Goal: Transaction & Acquisition: Download file/media

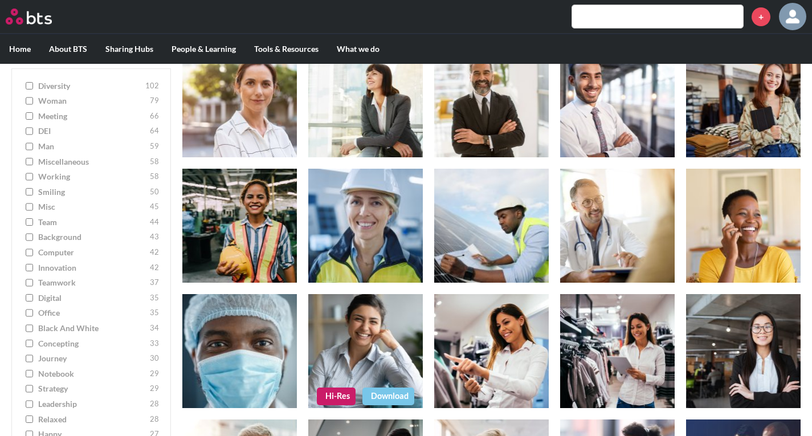
scroll to position [684, 0]
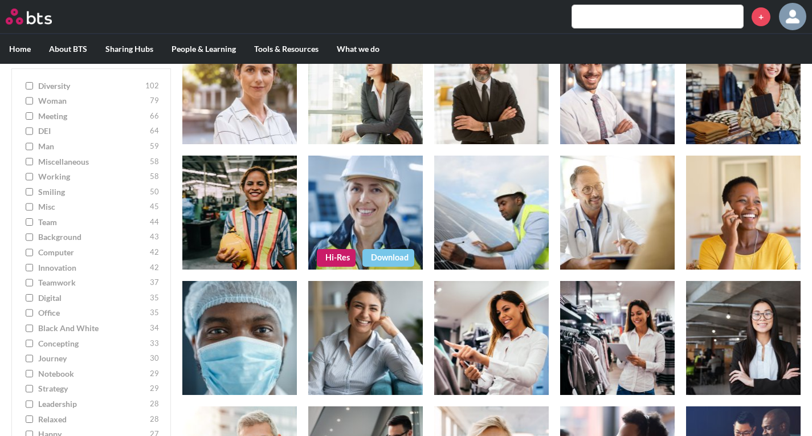
click at [382, 258] on link "Download" at bounding box center [388, 257] width 52 height 17
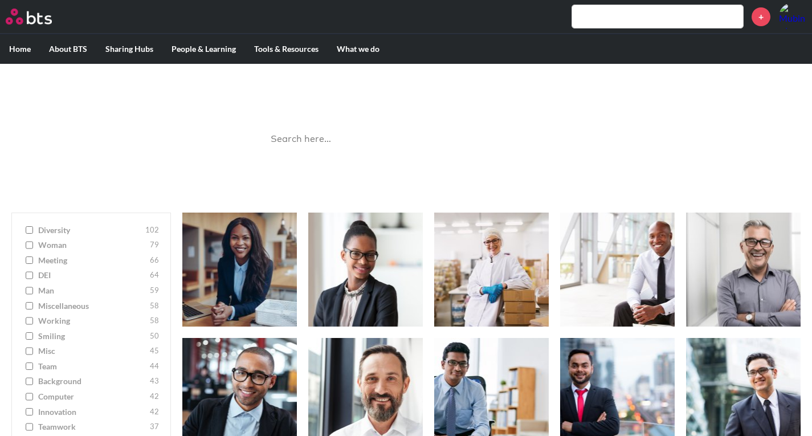
scroll to position [684, 0]
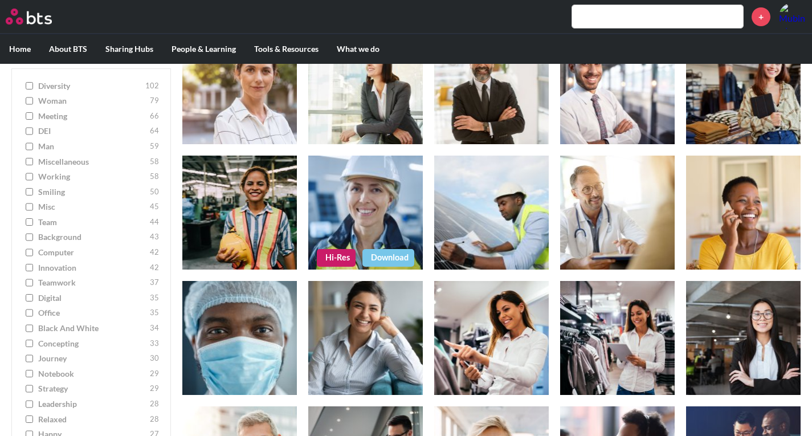
click at [390, 256] on link "Download" at bounding box center [388, 257] width 52 height 17
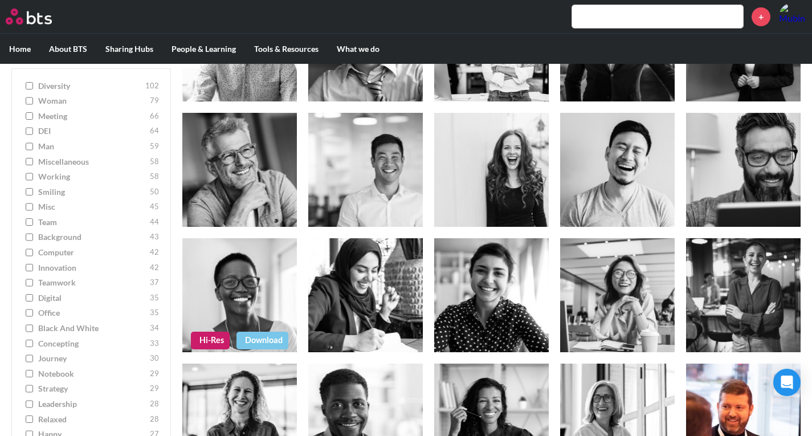
scroll to position [3135, 0]
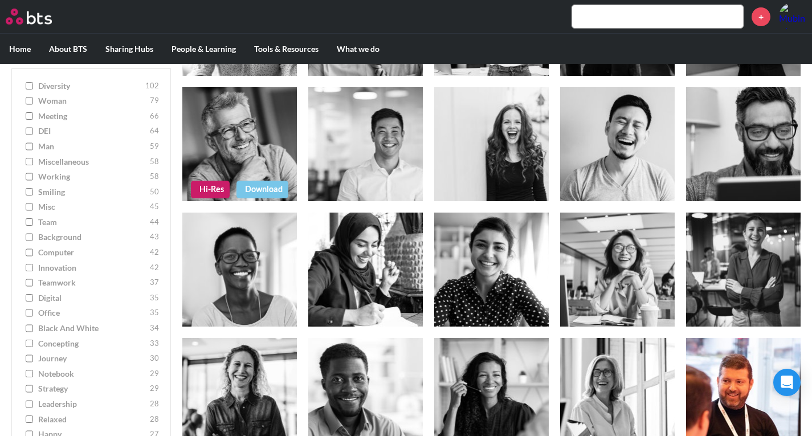
click at [262, 186] on link "Download" at bounding box center [263, 189] width 52 height 17
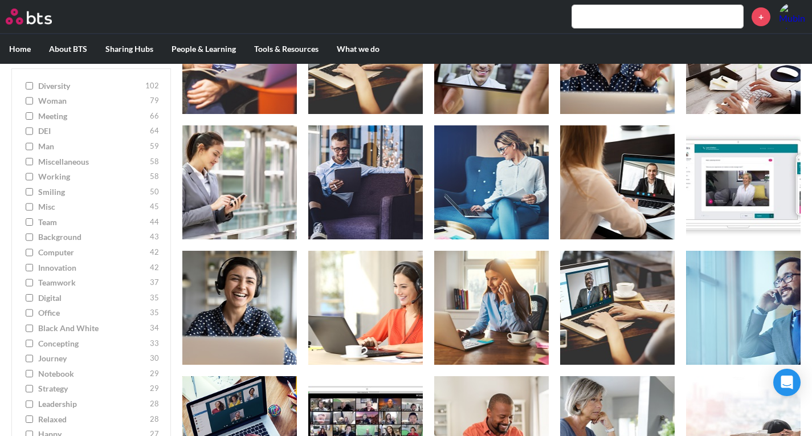
scroll to position [3932, 0]
